Goal: Task Accomplishment & Management: Manage account settings

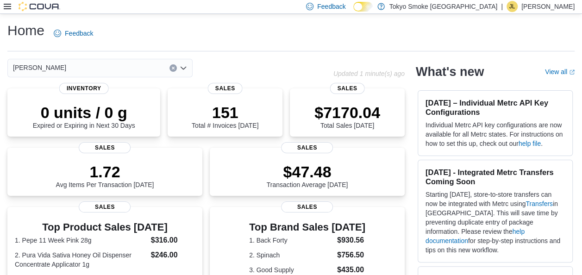
click at [291, 5] on p "[PERSON_NAME]" at bounding box center [547, 6] width 53 height 11
click at [291, 79] on ul "Change Password Help Cova Learning Sign Out" at bounding box center [528, 57] width 93 height 82
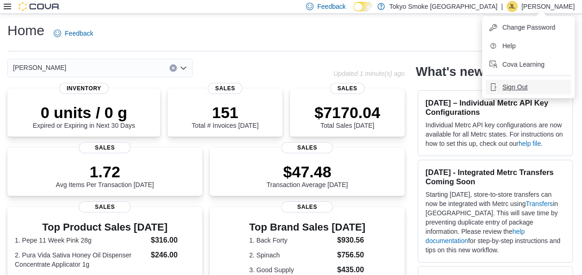
click at [291, 87] on span "Sign Out" at bounding box center [514, 86] width 25 height 9
